Goal: Information Seeking & Learning: Check status

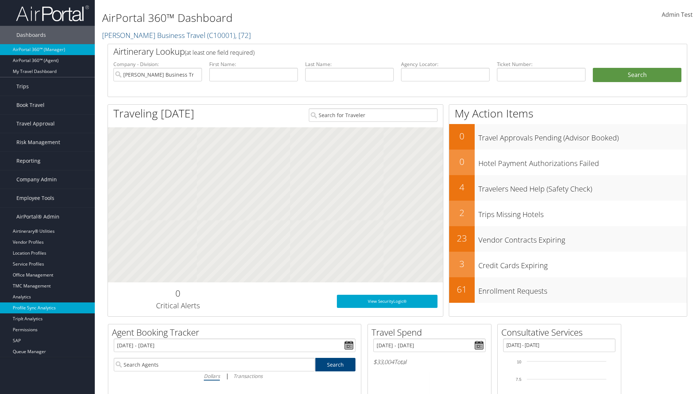
click at [47, 308] on link "Profile Sync Analytics" at bounding box center [47, 307] width 95 height 11
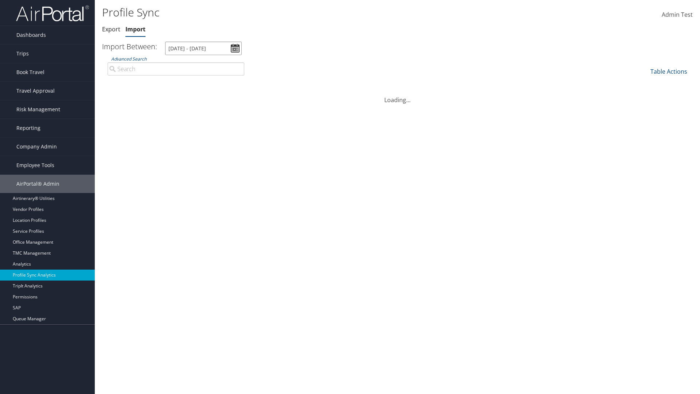
click at [204, 48] on input "8/1/2025 - 9/2/2025" at bounding box center [203, 48] width 77 height 13
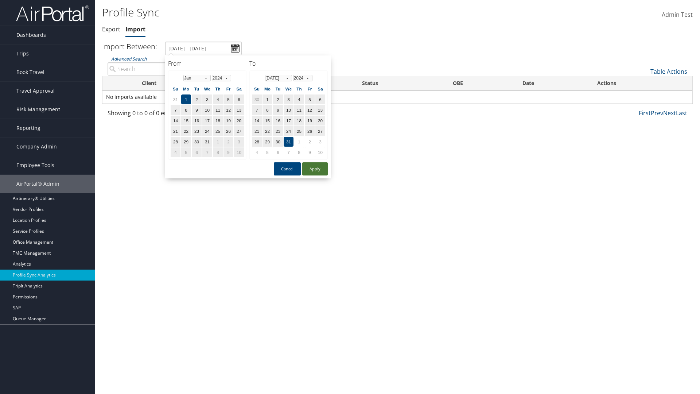
click at [315, 169] on button "Apply" at bounding box center [315, 168] width 26 height 13
type input "1/1/2024 - 7/31/2024"
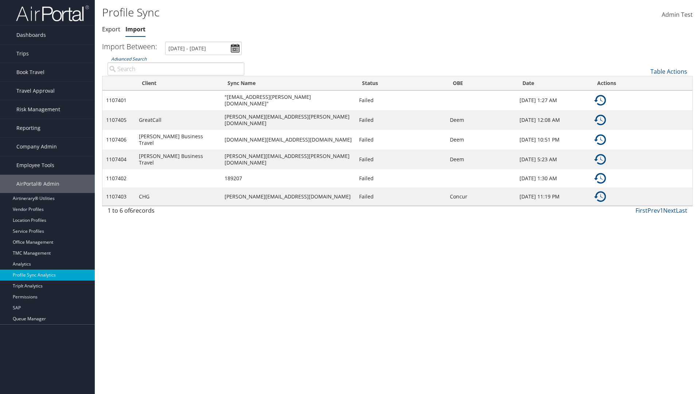
click at [129, 59] on link "Advanced Search" at bounding box center [128, 59] width 35 height 6
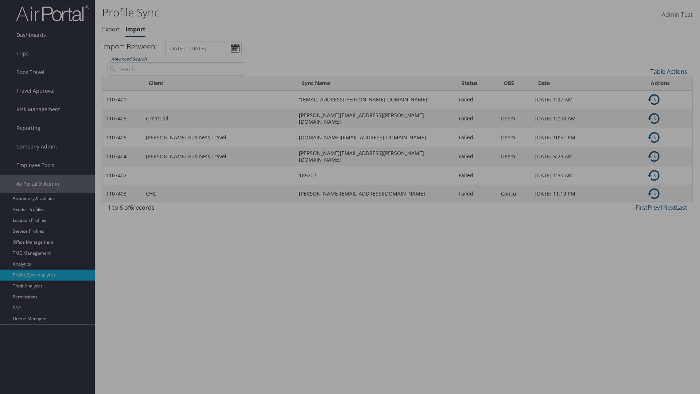
click at [0, 0] on input "text" at bounding box center [0, 0] width 0 height 0
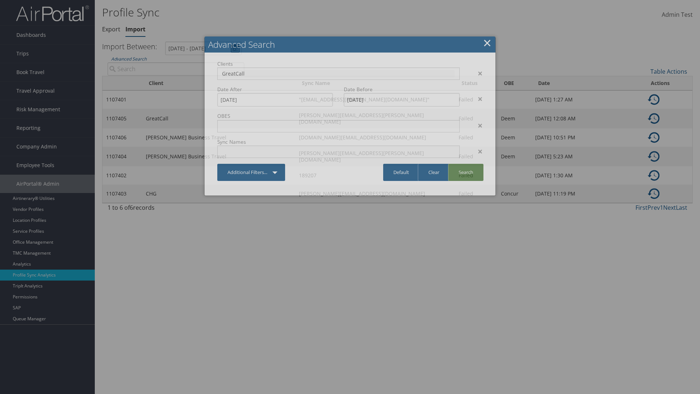
type input "GreatCall"
click at [466, 172] on link "Search" at bounding box center [465, 172] width 35 height 17
type input "GreatCall"
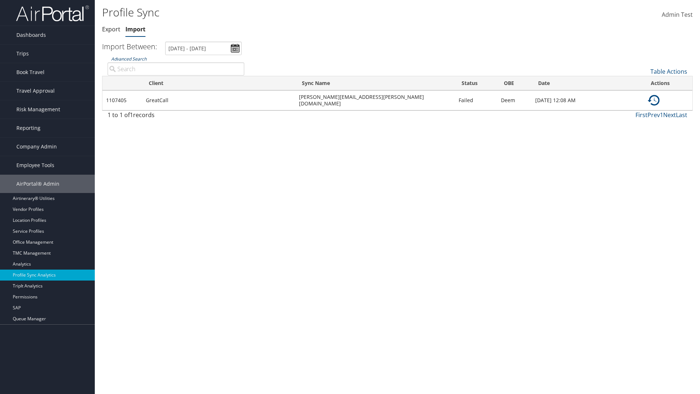
click at [129, 59] on link "Advanced Search" at bounding box center [128, 59] width 35 height 6
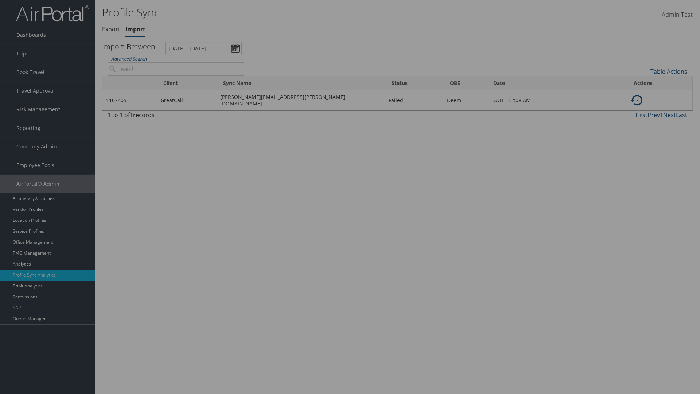
click at [477, 98] on div "×" at bounding box center [476, 98] width 23 height 9
click at [466, 164] on link "Search" at bounding box center [465, 172] width 35 height 17
